Goal: Transaction & Acquisition: Purchase product/service

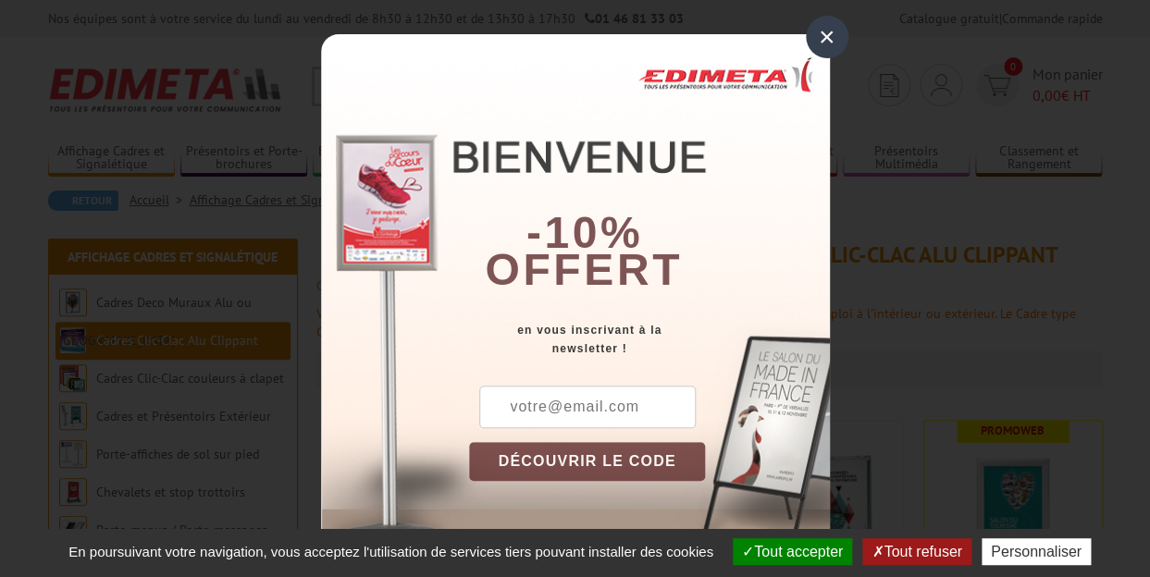
click at [813, 41] on div "×" at bounding box center [827, 37] width 43 height 43
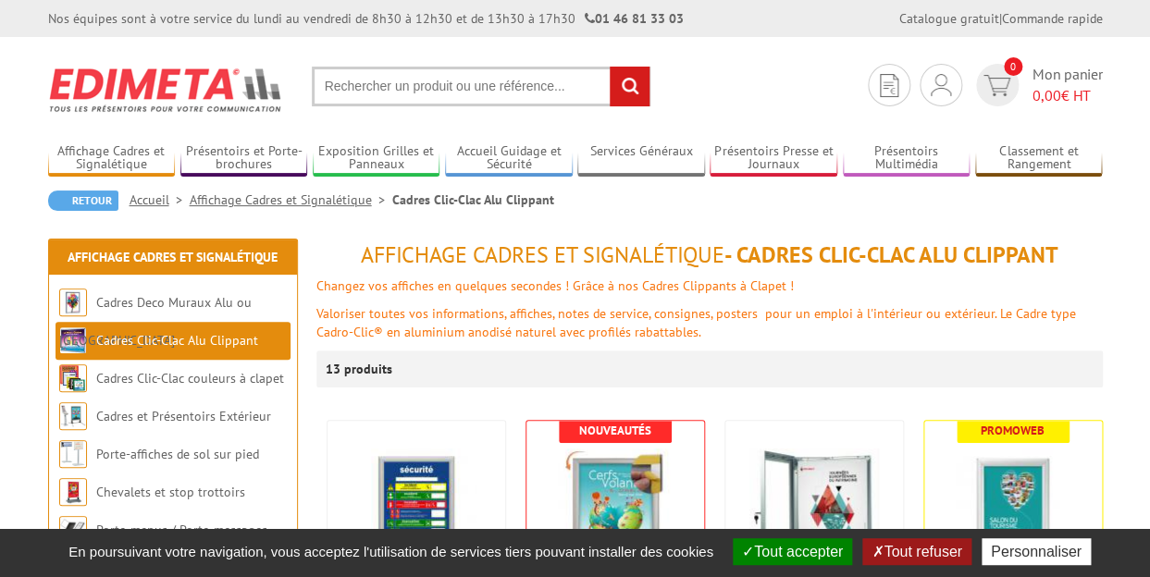
click at [361, 99] on input "text" at bounding box center [481, 87] width 339 height 40
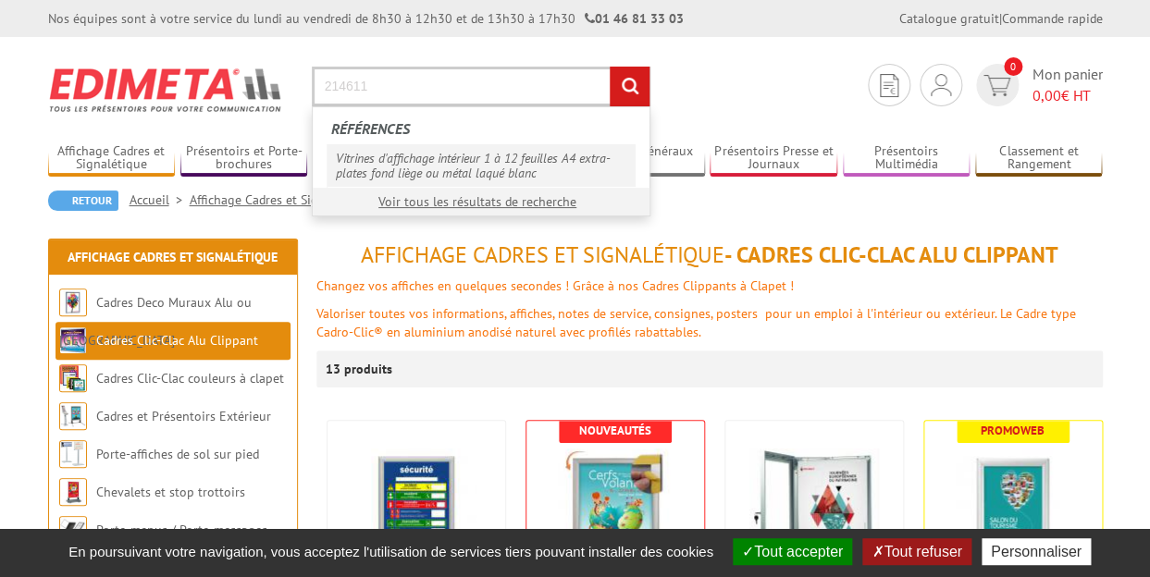
type input "214611"
click at [383, 162] on link "Vitrines d'affichage intérieur 1 à 12 feuilles A4 extra-plates fond liège ou mé…" at bounding box center [481, 165] width 309 height 43
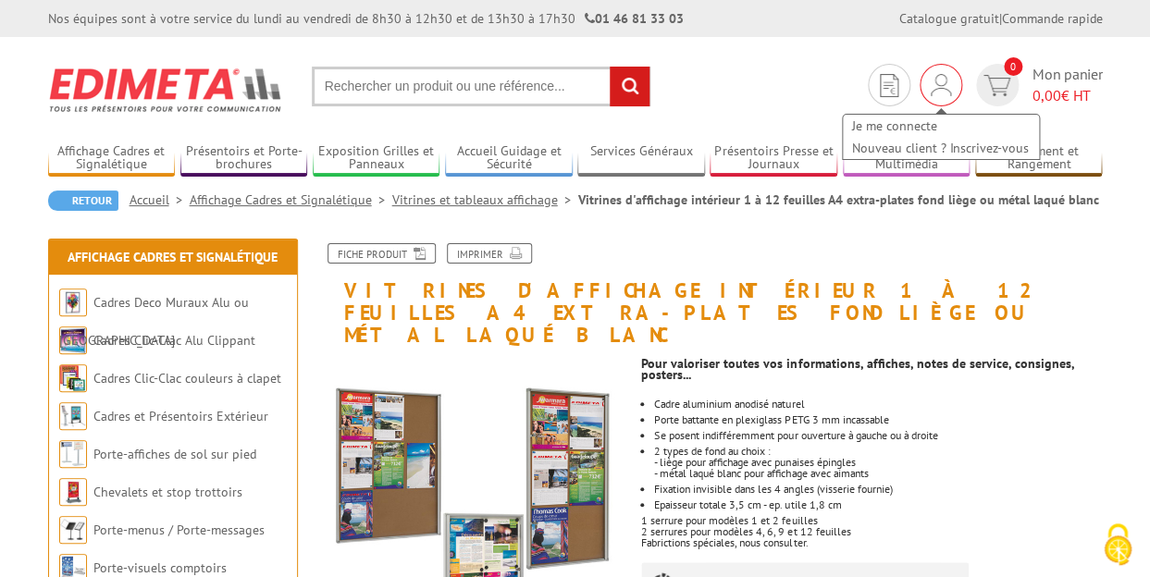
click at [937, 77] on img at bounding box center [941, 85] width 20 height 22
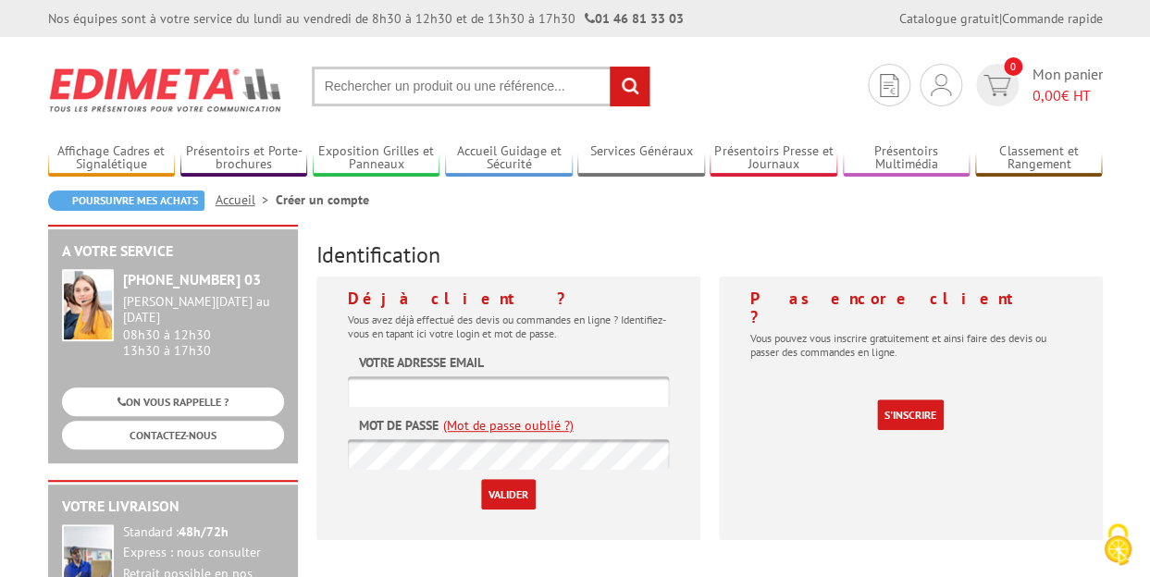
click at [393, 391] on input "text" at bounding box center [508, 392] width 321 height 31
drag, startPoint x: 427, startPoint y: 397, endPoint x: 338, endPoint y: 391, distance: 89.1
click at [348, 391] on input "danylaketp" at bounding box center [508, 392] width 321 height 31
paste input "y@wanadoo.fr"
type input "danylaketpy@wanadoo.fr"
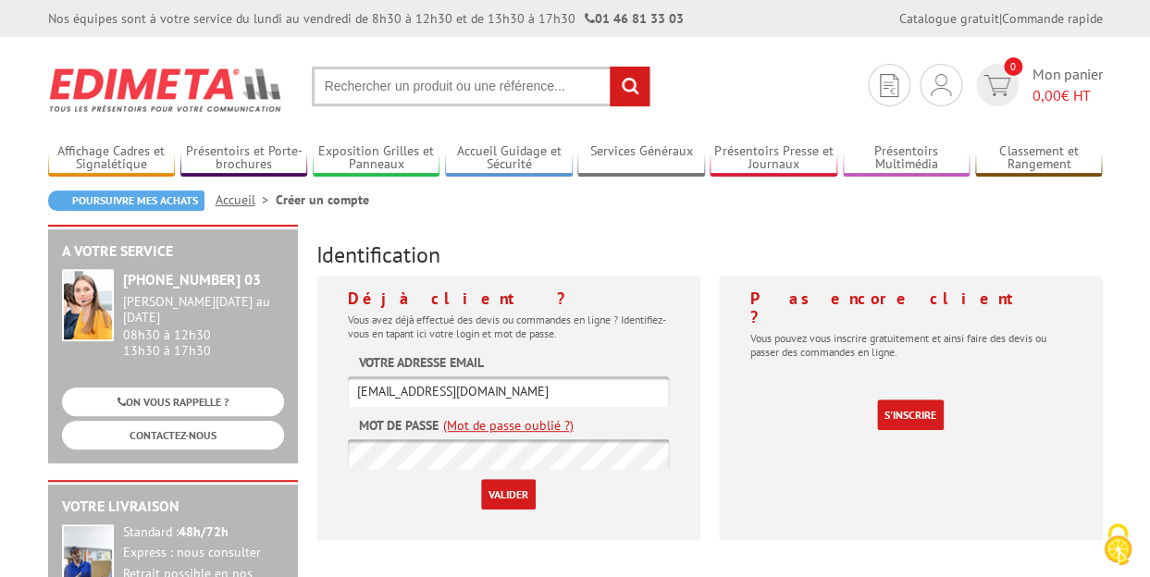
click at [503, 508] on input "Valider" at bounding box center [508, 494] width 55 height 31
click at [407, 388] on input "text" at bounding box center [508, 392] width 321 height 31
paste input "danylaketpy@wanadoo.fr"
type input "danylaketpy@wanadoo.fr"
click at [503, 485] on input "Valider" at bounding box center [508, 494] width 55 height 31
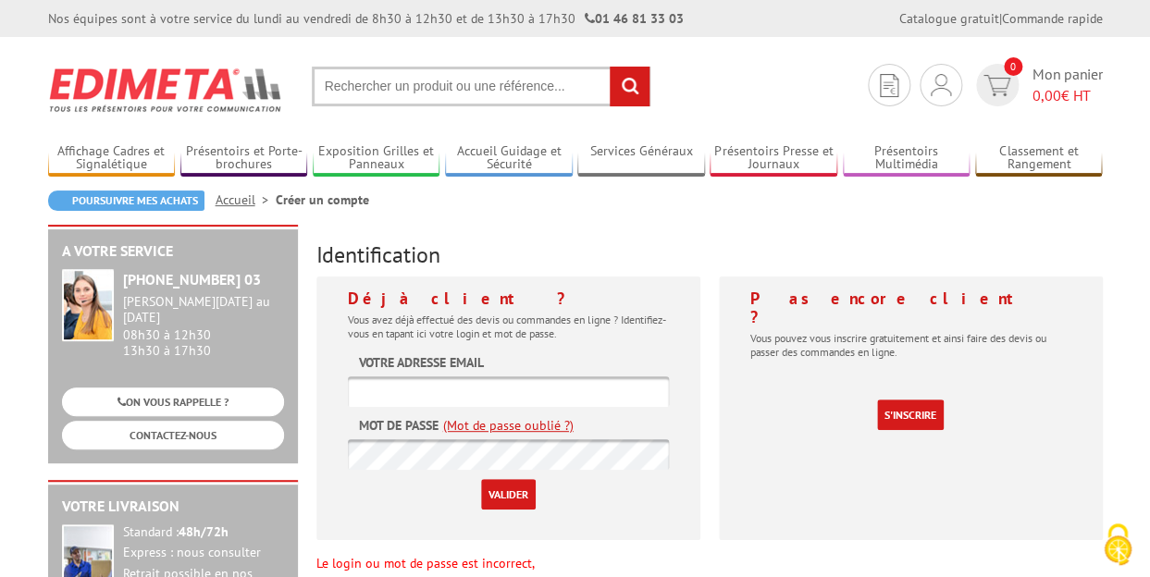
click at [399, 388] on input "text" at bounding box center [508, 392] width 321 height 31
type input "marc@danylaketpy.com"
click at [514, 491] on input "Valider" at bounding box center [508, 494] width 55 height 31
type input "[EMAIL_ADDRESS][DOMAIN_NAME]"
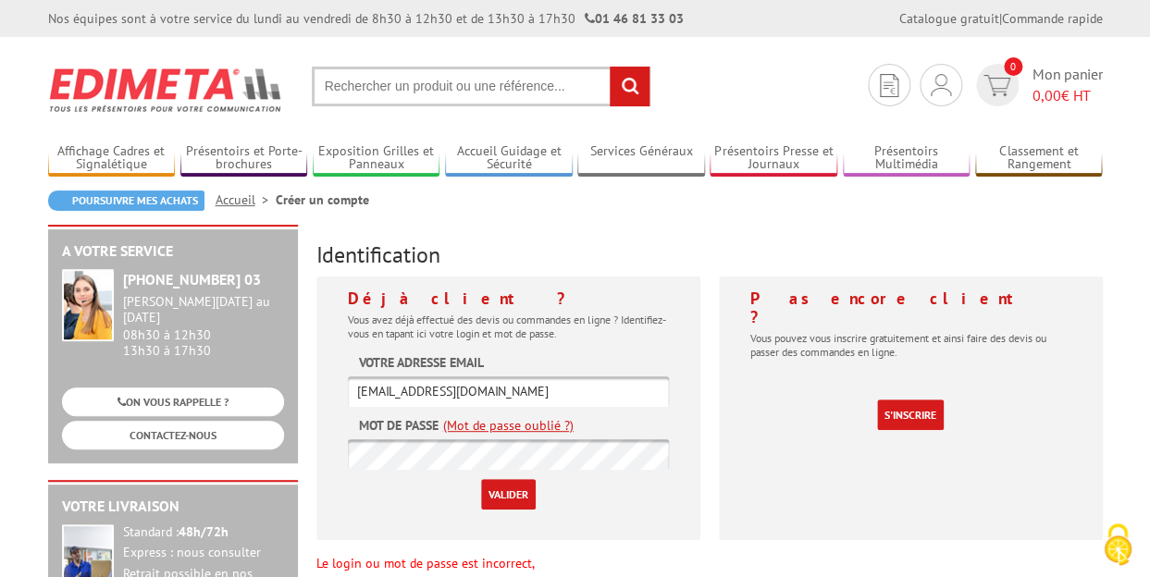
click at [513, 491] on input "Valider" at bounding box center [508, 494] width 55 height 31
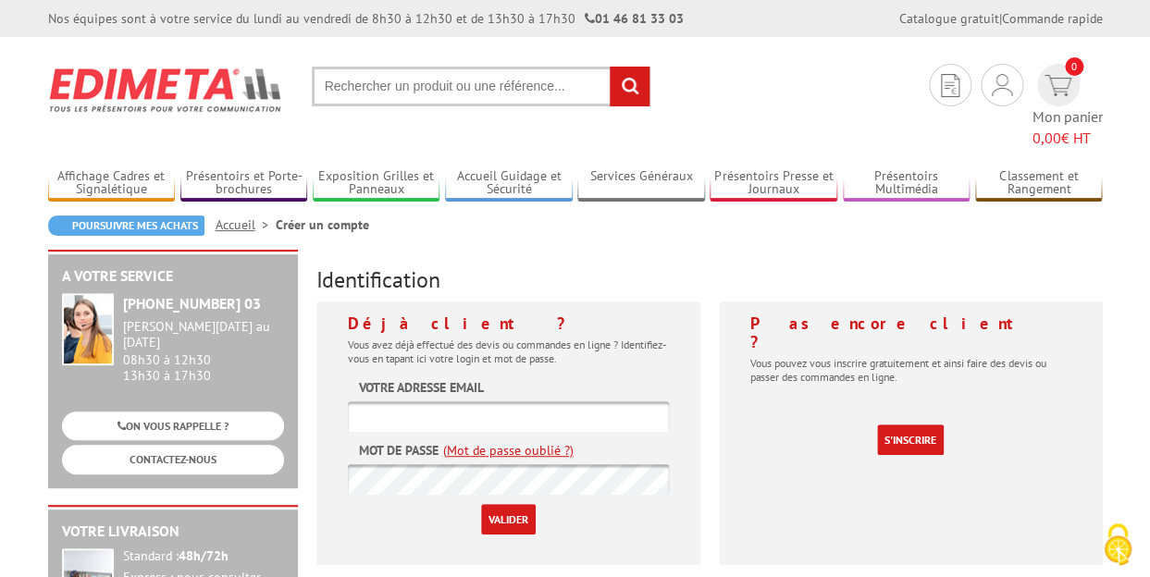
click at [423, 402] on input "text" at bounding box center [508, 417] width 321 height 31
paste input "[EMAIL_ADDRESS][DOMAIN_NAME]"
type input "[EMAIL_ADDRESS][DOMAIN_NAME]"
click at [522, 504] on input "Valider" at bounding box center [508, 519] width 55 height 31
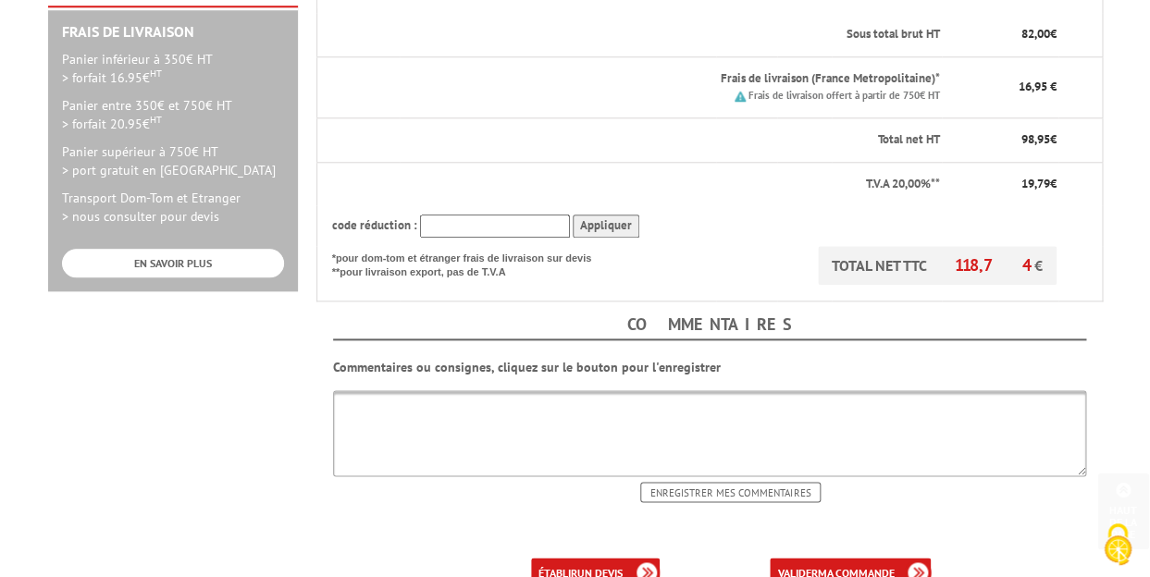
scroll to position [568, 0]
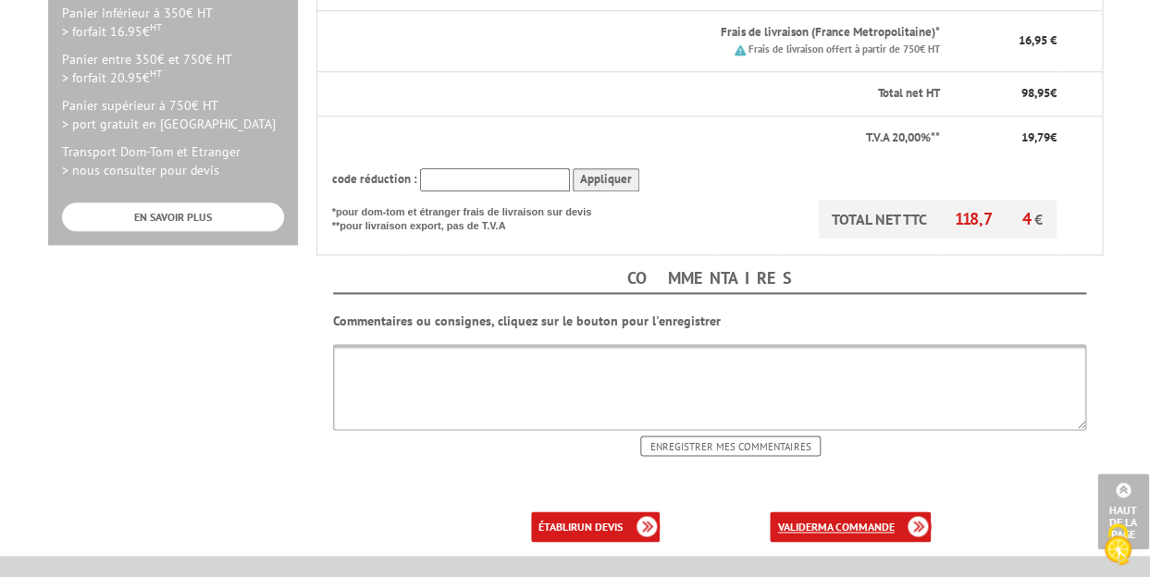
click at [832, 520] on b "ma commande" at bounding box center [855, 527] width 77 height 14
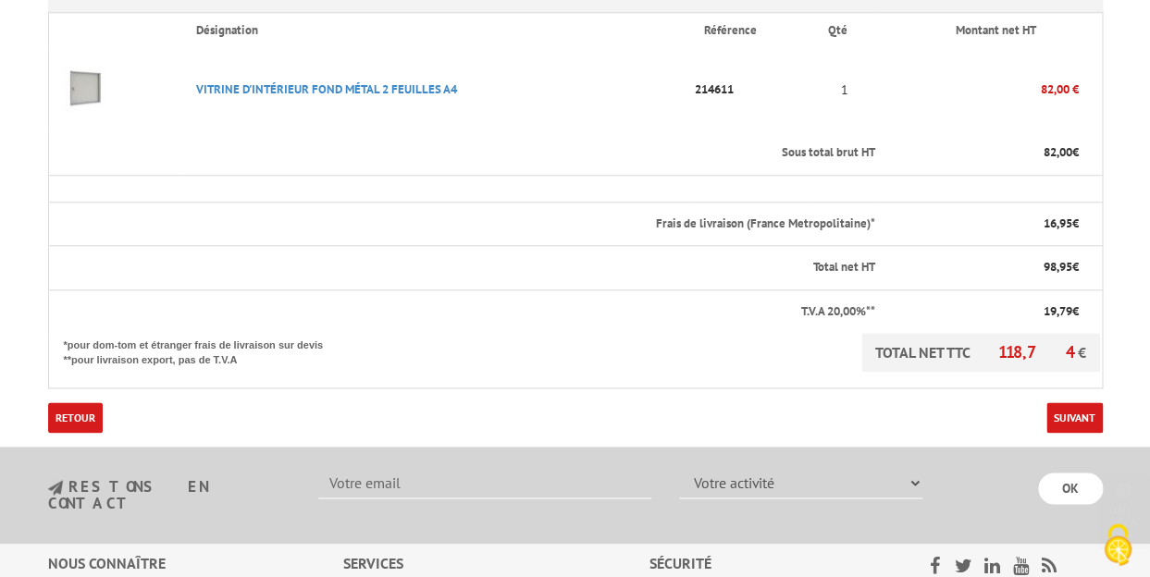
scroll to position [541, 0]
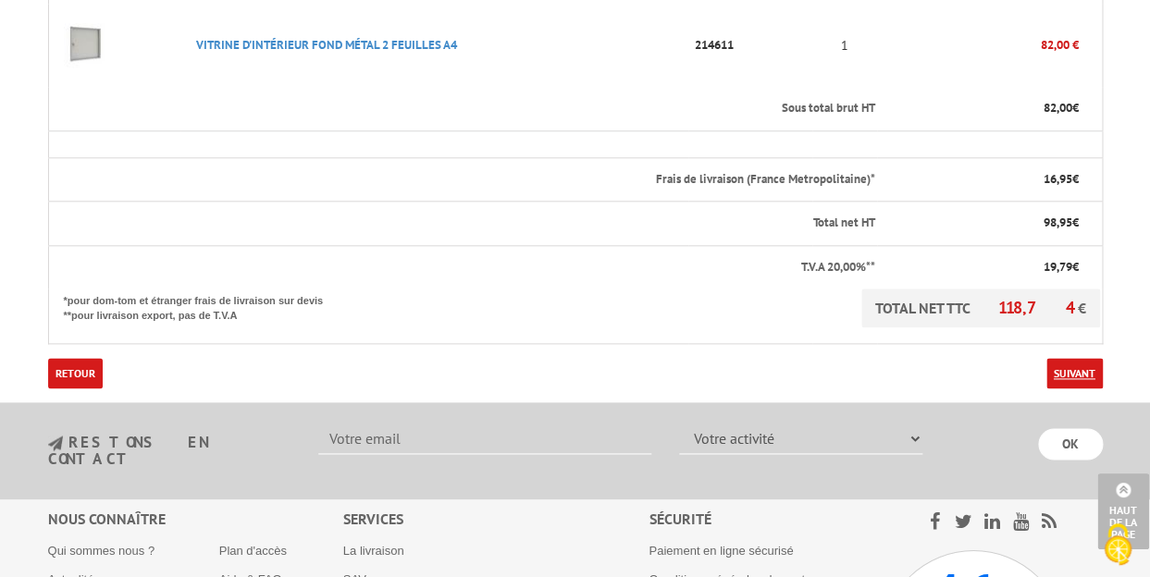
click at [1061, 371] on link "Suivant" at bounding box center [1075, 373] width 56 height 31
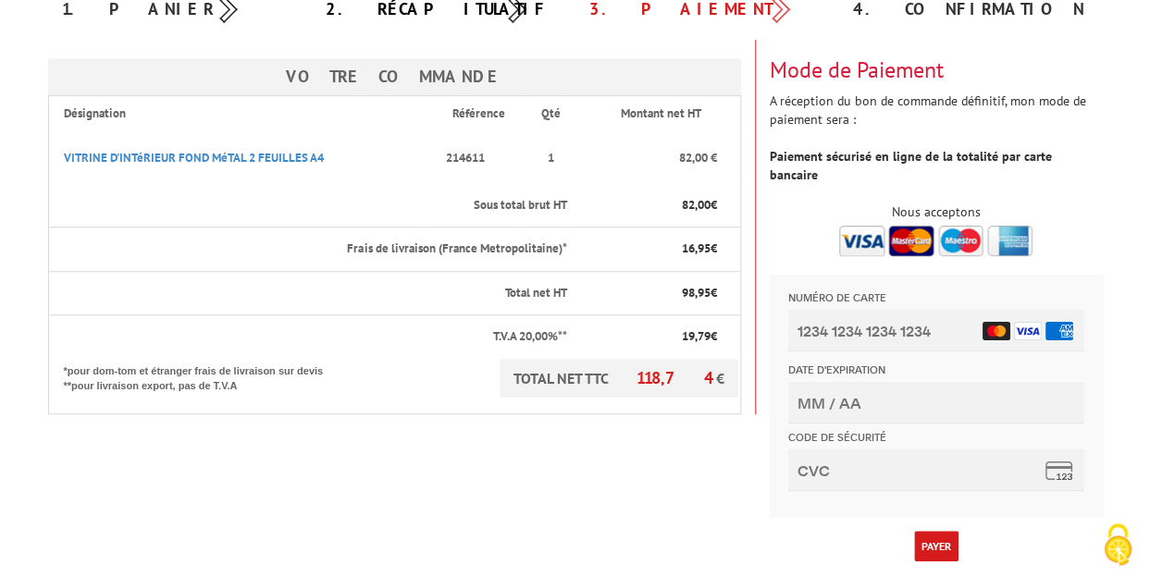
scroll to position [254, 0]
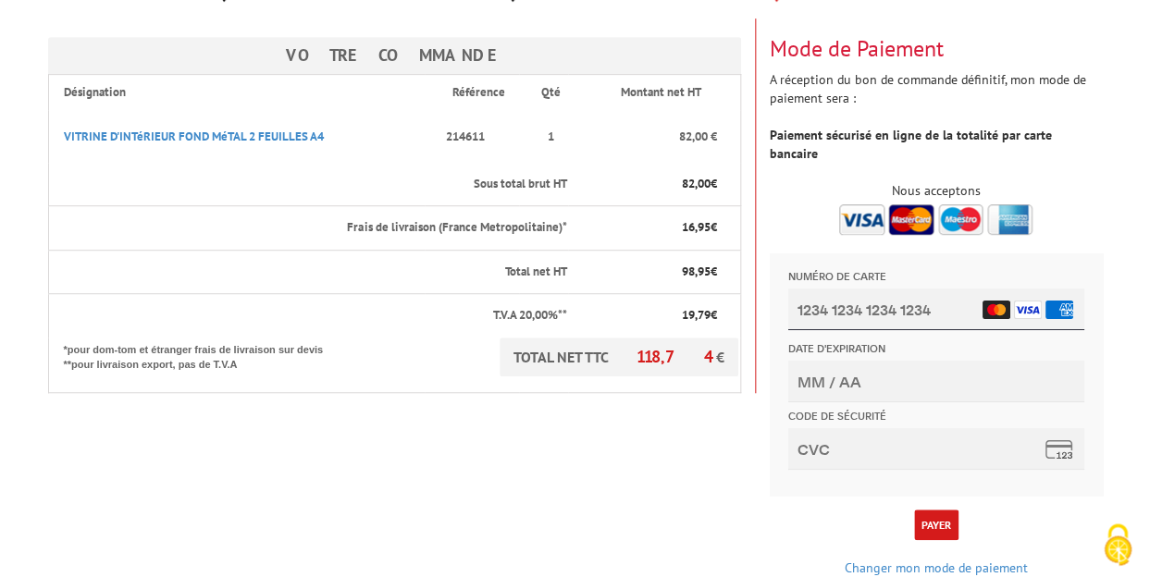
click at [832, 317] on input "Numéro de carte" at bounding box center [936, 310] width 296 height 42
type input "4739 3568 3934 4658"
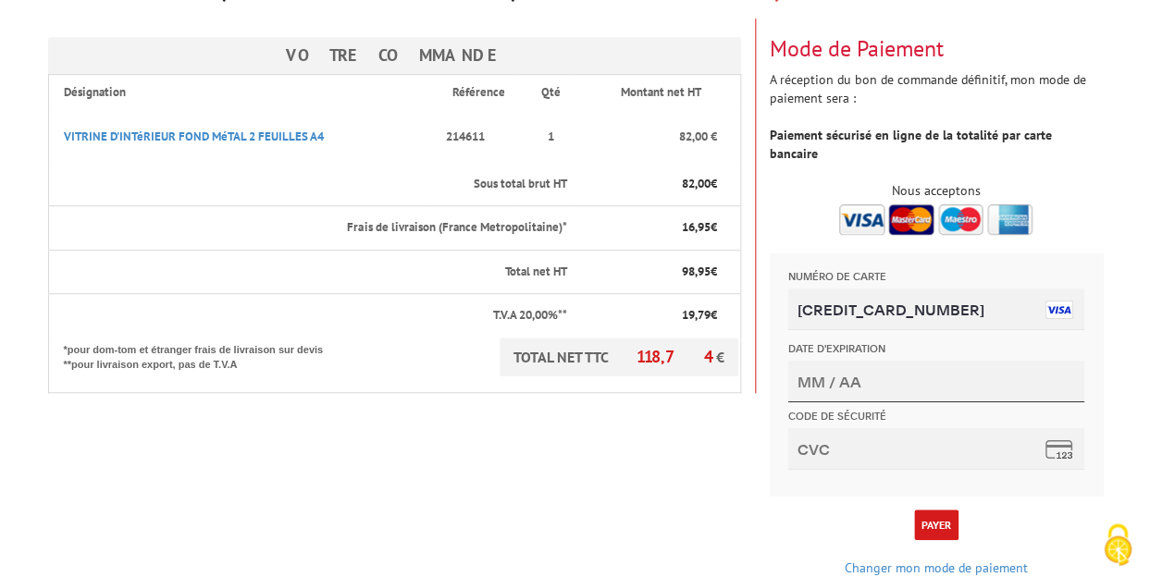
click at [827, 379] on input "Date d'expiration" at bounding box center [936, 382] width 296 height 42
type input "05/27"
click at [838, 441] on input "Code de sécurité" at bounding box center [936, 449] width 296 height 42
type input "202"
click at [946, 510] on button "Payer" at bounding box center [936, 525] width 44 height 31
